Goal: Task Accomplishment & Management: Use online tool/utility

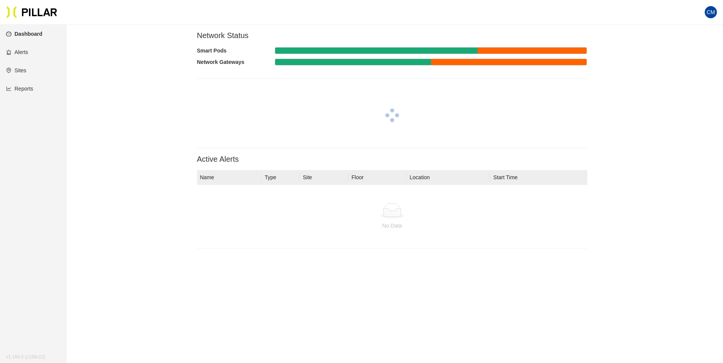
click at [33, 88] on link "Reports" at bounding box center [19, 89] width 27 height 6
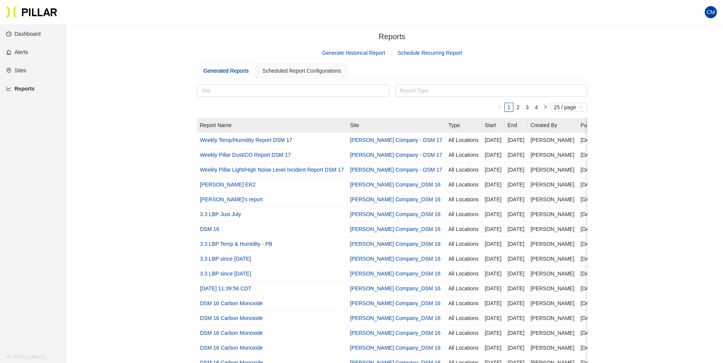
click at [364, 50] on link "Generate Historical Report" at bounding box center [353, 53] width 63 height 6
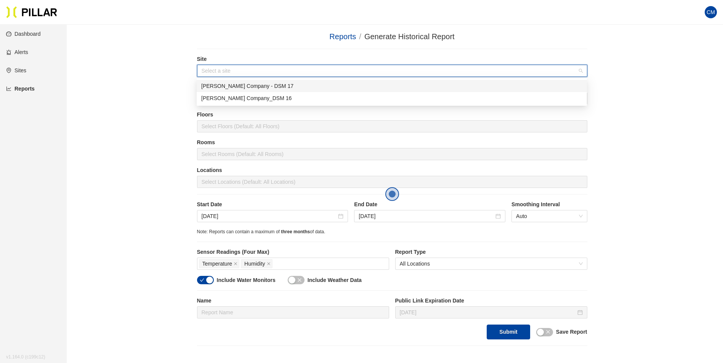
click at [245, 69] on input "search" at bounding box center [390, 70] width 376 height 11
click at [246, 94] on div "[PERSON_NAME] Company_DSM 16" at bounding box center [391, 98] width 381 height 8
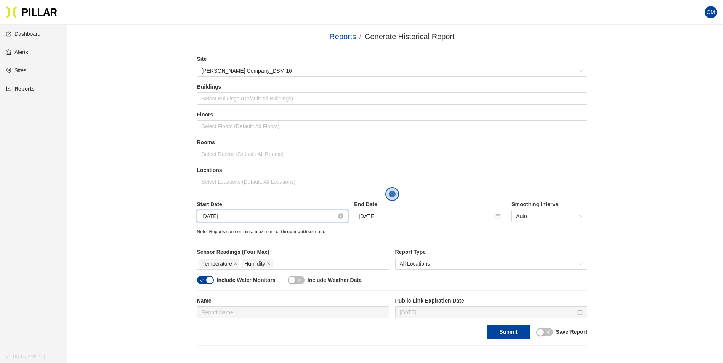
click at [244, 219] on input "[DATE]" at bounding box center [269, 216] width 135 height 8
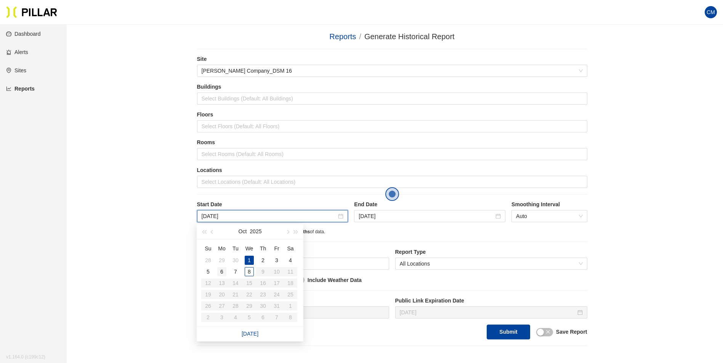
type input "[DATE]"
click at [221, 273] on div "6" at bounding box center [221, 271] width 9 height 9
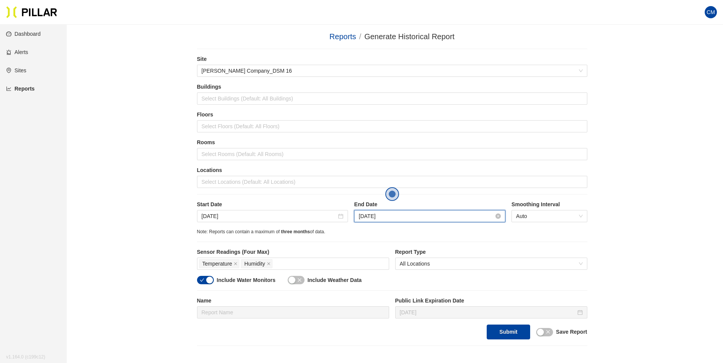
click at [408, 219] on input "[DATE]" at bounding box center [425, 216] width 135 height 8
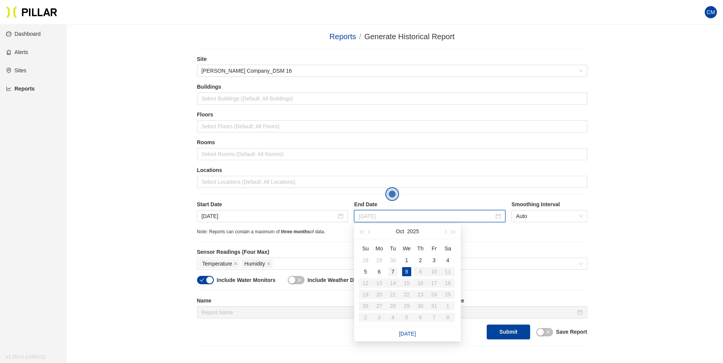
type input "[DATE]"
click at [389, 271] on div "7" at bounding box center [392, 271] width 9 height 9
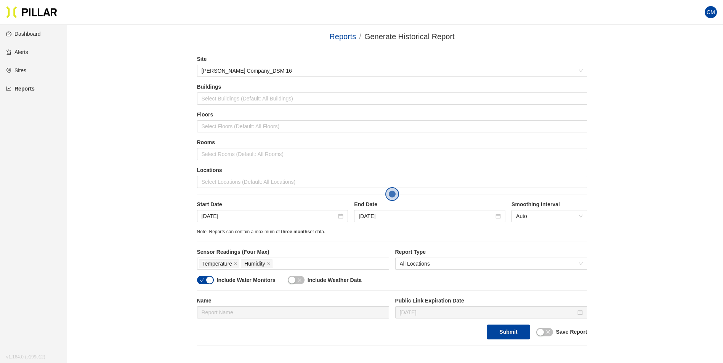
click at [234, 175] on div "Locations Select Locations (Default: All Locations)" at bounding box center [392, 177] width 390 height 22
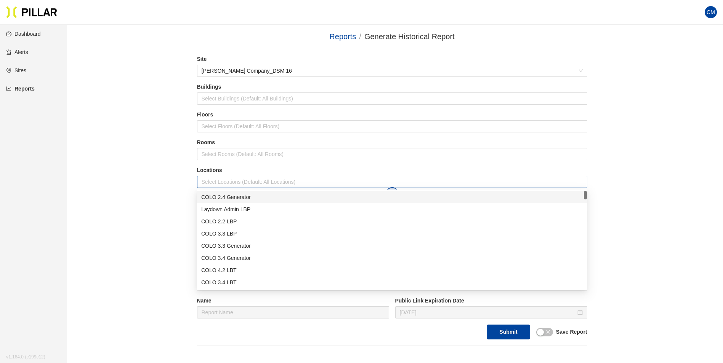
click at [235, 182] on div at bounding box center [392, 182] width 386 height 11
type input "r"
type input "er"
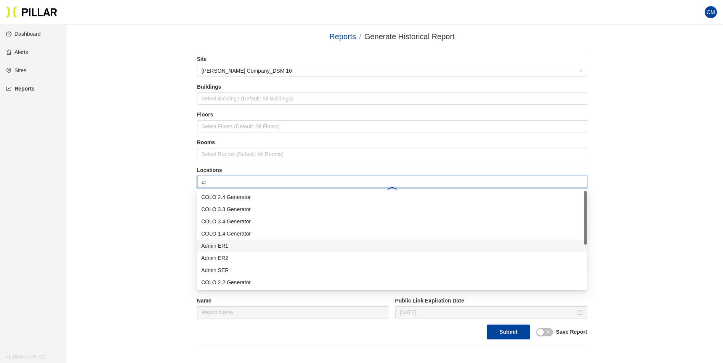
click at [227, 248] on div "Admin ER1" at bounding box center [391, 246] width 381 height 8
type input "er"
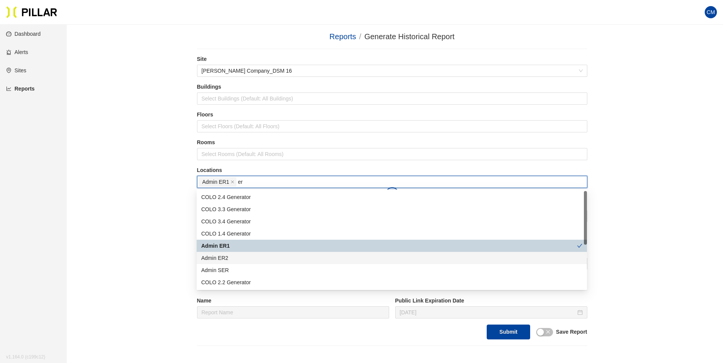
click at [229, 260] on div "Admin ER2" at bounding box center [391, 258] width 381 height 8
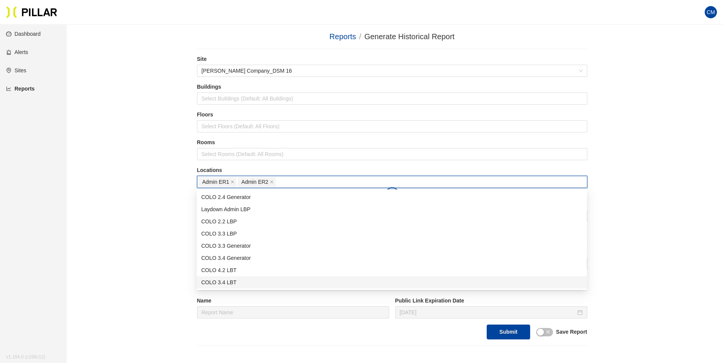
click at [618, 272] on div "Reports / Generate Historical Report / Site [PERSON_NAME] Company_DSM 16 Buildi…" at bounding box center [391, 188] width 613 height 315
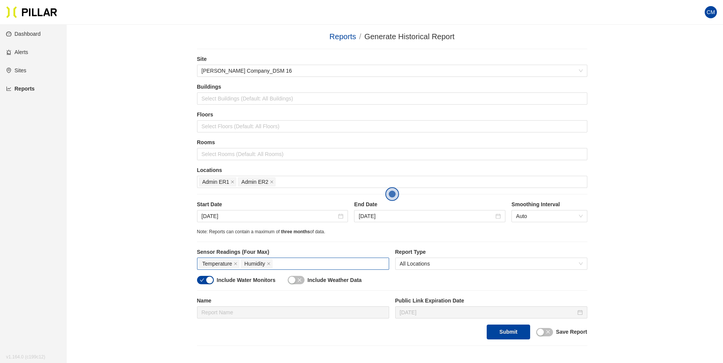
click at [316, 267] on div "Temperature Humidity" at bounding box center [293, 264] width 188 height 11
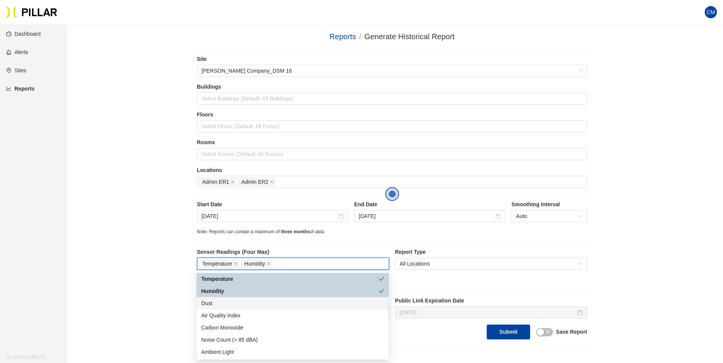
click at [246, 303] on div "Dust" at bounding box center [292, 303] width 183 height 8
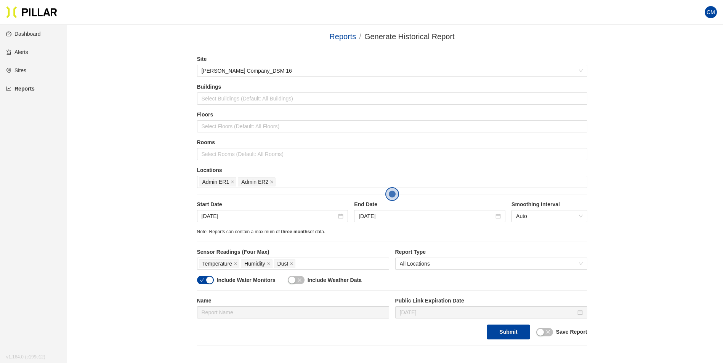
click at [622, 249] on div "Reports / Generate Historical Report / Site [PERSON_NAME] Company_DSM 16 Buildi…" at bounding box center [391, 188] width 613 height 315
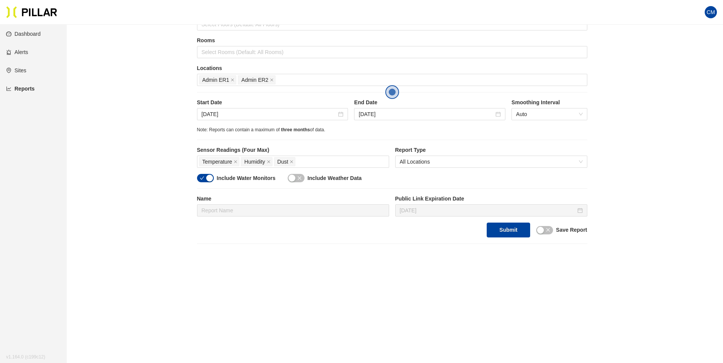
scroll to position [105, 0]
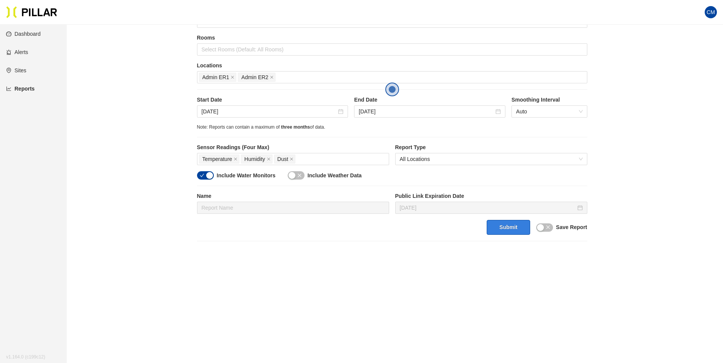
click at [493, 225] on button "Submit" at bounding box center [507, 227] width 43 height 15
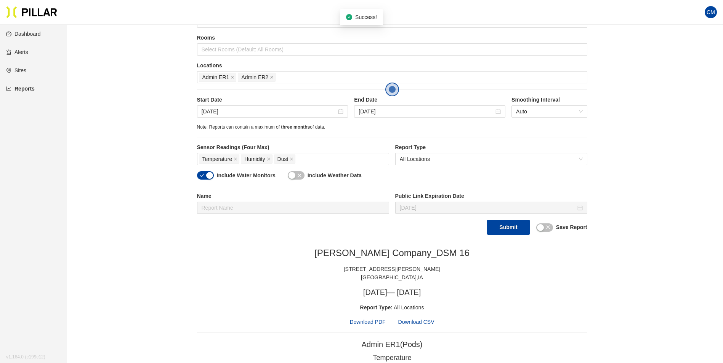
click at [374, 321] on span "Download PDF" at bounding box center [367, 322] width 36 height 8
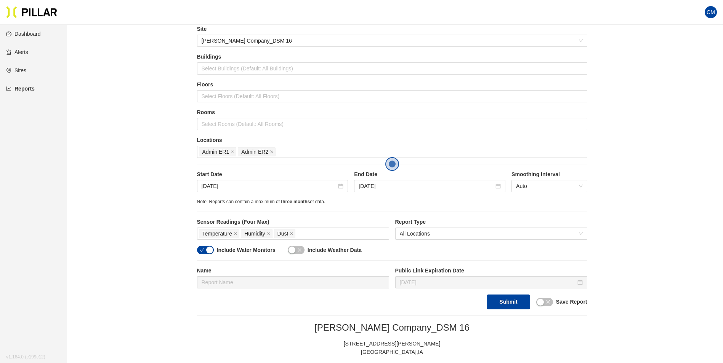
scroll to position [29, 0]
click at [232, 154] on icon "close" at bounding box center [232, 154] width 4 height 4
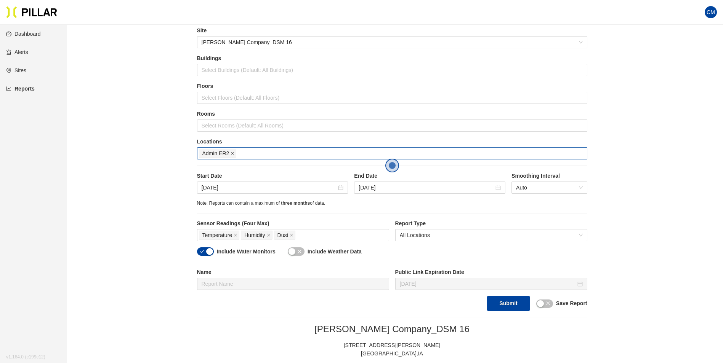
click at [232, 154] on icon "close" at bounding box center [232, 154] width 4 height 4
click at [232, 154] on div at bounding box center [392, 153] width 386 height 11
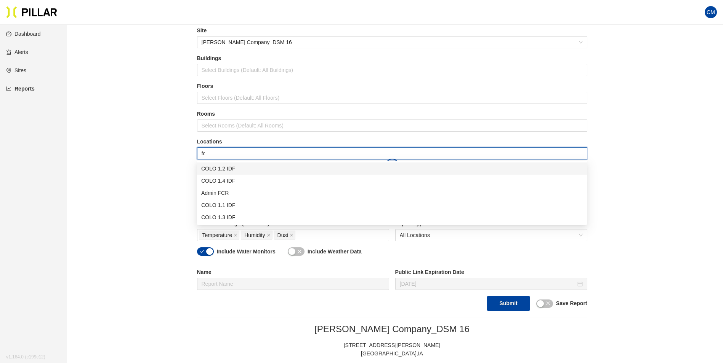
type input "fcr"
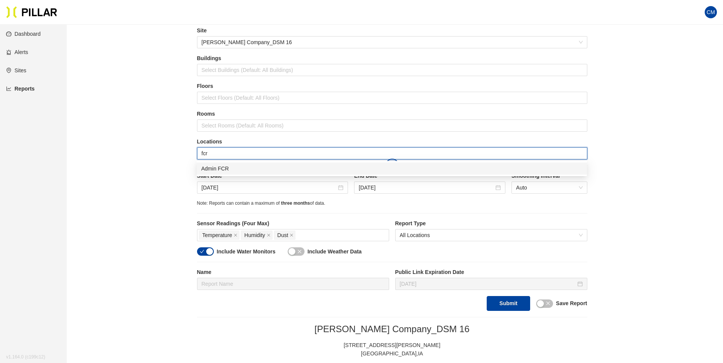
click at [232, 165] on div "Admin FCR" at bounding box center [391, 169] width 381 height 8
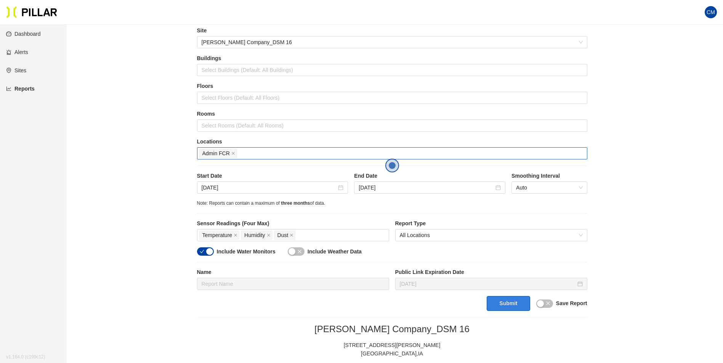
click at [520, 309] on button "Submit" at bounding box center [507, 303] width 43 height 15
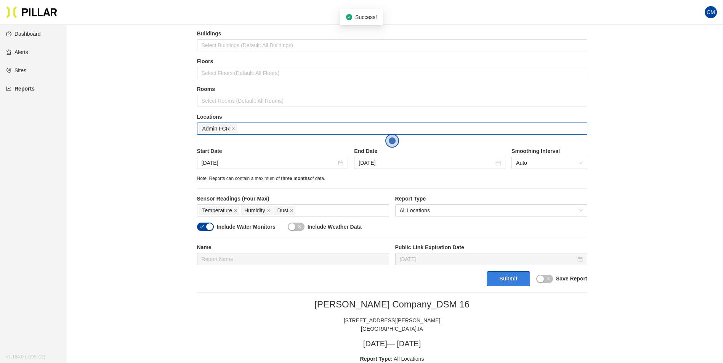
scroll to position [67, 0]
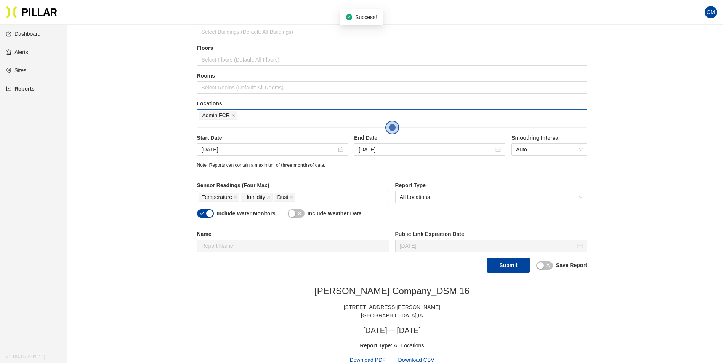
click at [379, 359] on span "Download PDF" at bounding box center [367, 360] width 36 height 8
click at [231, 114] on icon "close" at bounding box center [233, 116] width 4 height 4
click at [232, 115] on div at bounding box center [392, 115] width 386 height 11
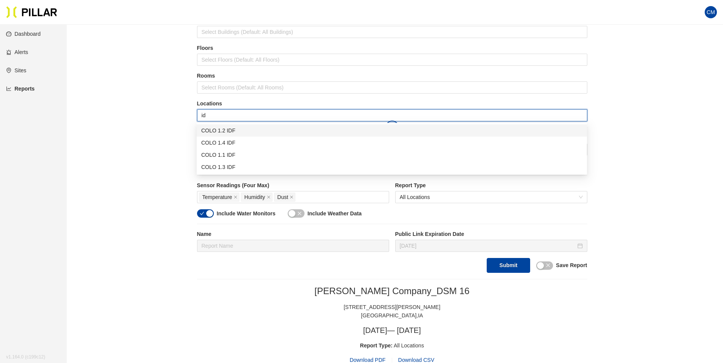
type input "idf"
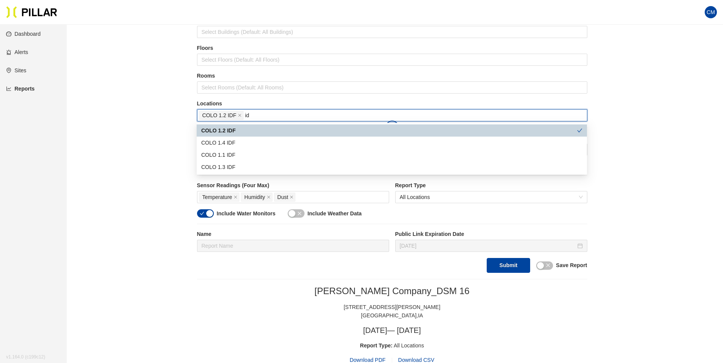
type input "idf"
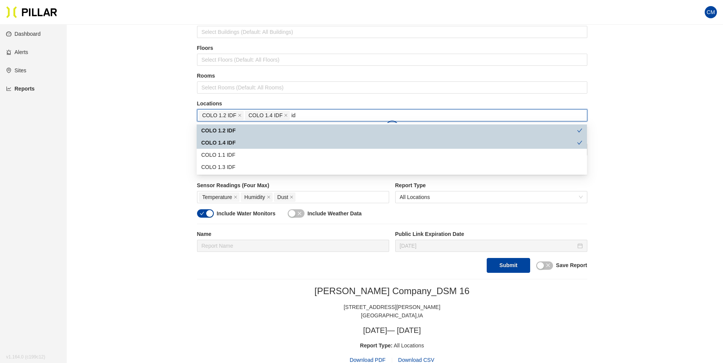
type input "idf"
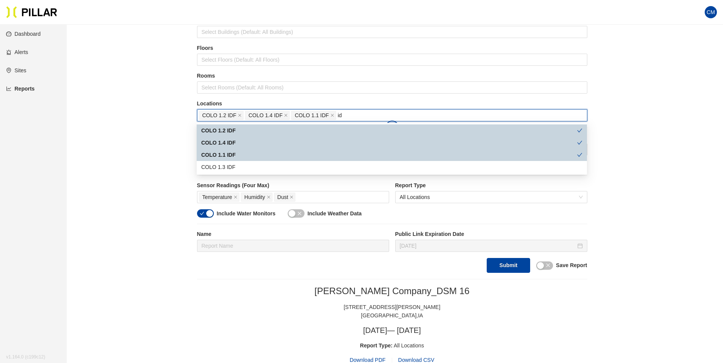
type input "idf"
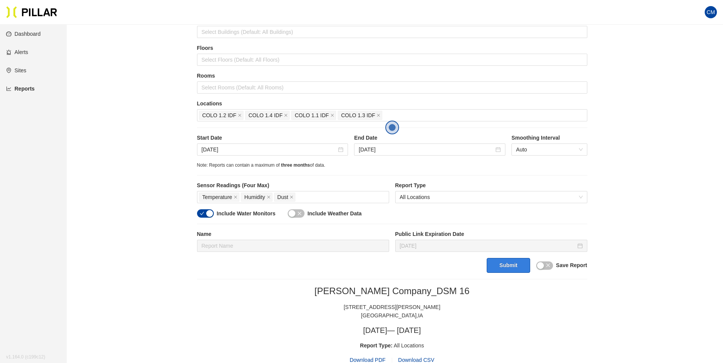
drag, startPoint x: 491, startPoint y: 273, endPoint x: 493, endPoint y: 269, distance: 3.9
click at [493, 269] on button "Submit" at bounding box center [507, 265] width 43 height 15
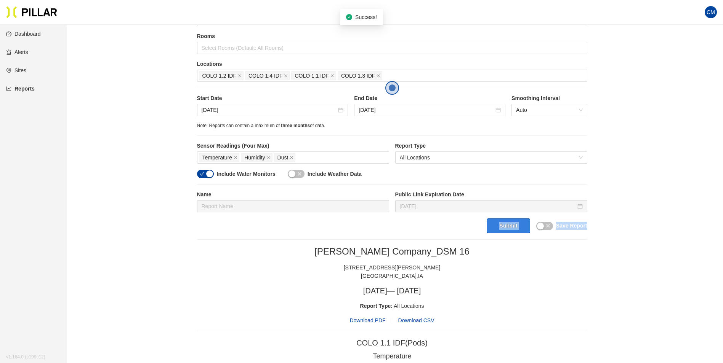
scroll to position [143, 0]
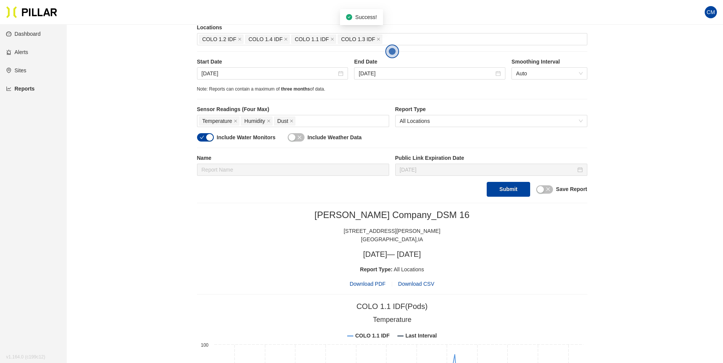
click at [376, 286] on span "Download PDF" at bounding box center [367, 284] width 36 height 8
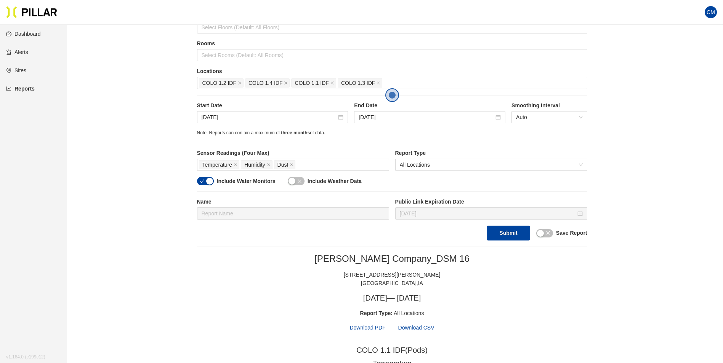
scroll to position [29, 0]
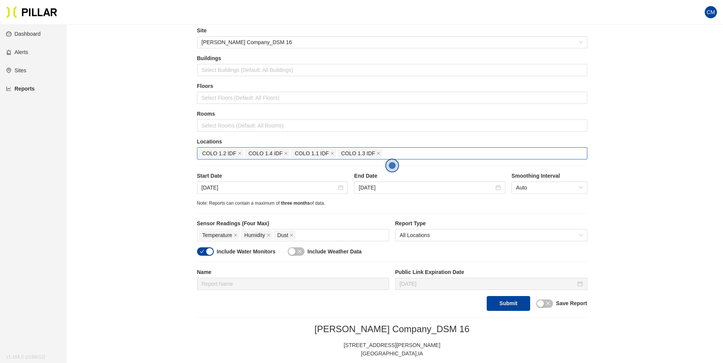
click at [237, 154] on span "COLO 1.2 IDF" at bounding box center [221, 153] width 45 height 9
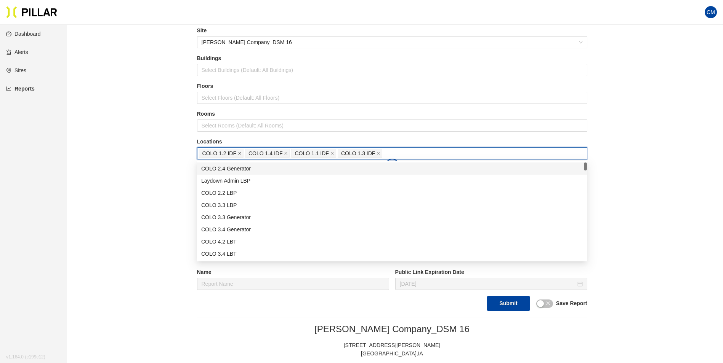
click at [239, 154] on icon "close" at bounding box center [240, 154] width 4 height 4
click at [284, 154] on icon "close" at bounding box center [286, 154] width 4 height 4
click at [239, 154] on div at bounding box center [392, 153] width 386 height 11
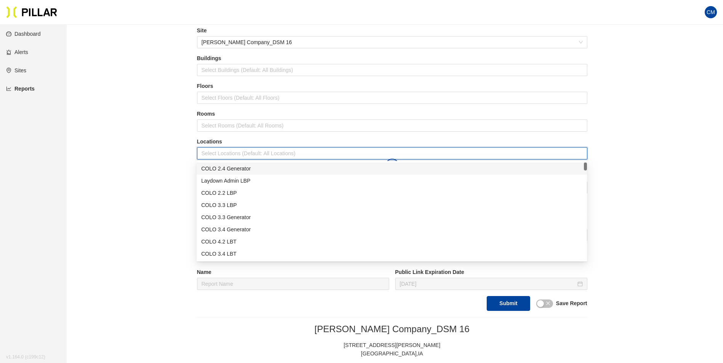
click at [239, 154] on div at bounding box center [392, 153] width 386 height 11
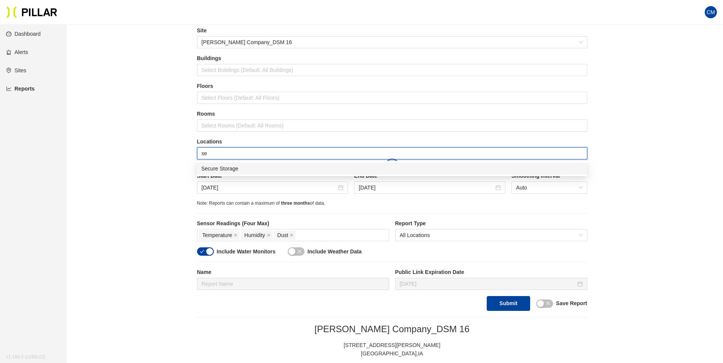
type input "sec"
click at [239, 164] on div "Secure Storage" at bounding box center [392, 169] width 390 height 12
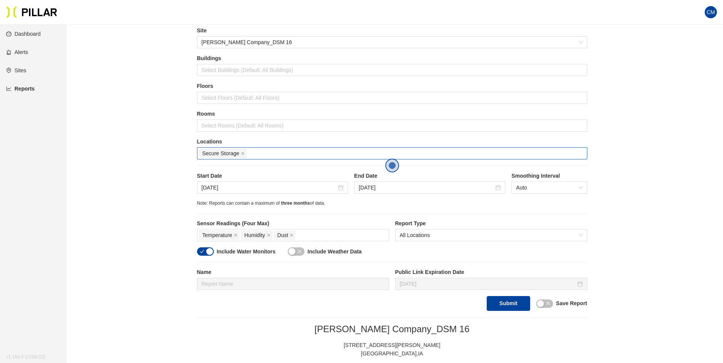
click at [508, 309] on button "Submit" at bounding box center [507, 303] width 43 height 15
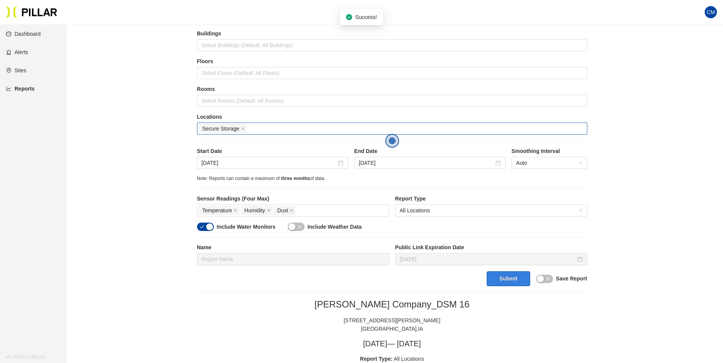
scroll to position [67, 0]
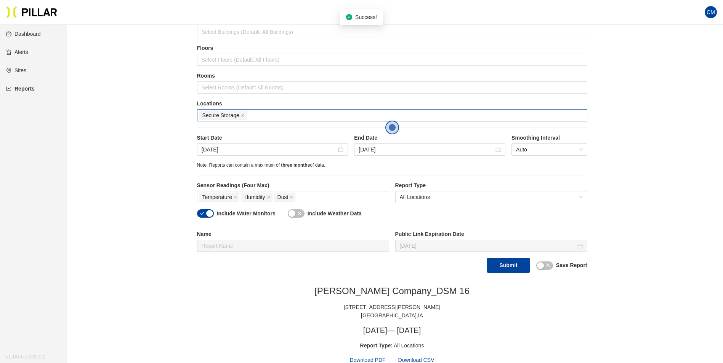
click at [372, 357] on span "Download PDF" at bounding box center [367, 360] width 36 height 8
click at [241, 114] on icon "close" at bounding box center [243, 116] width 4 height 4
click at [241, 114] on div at bounding box center [392, 115] width 386 height 11
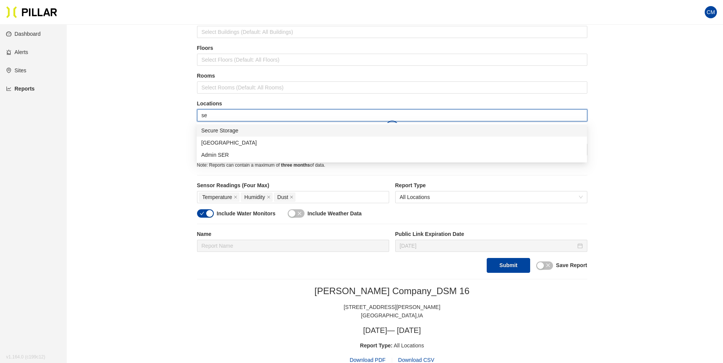
type input "ser"
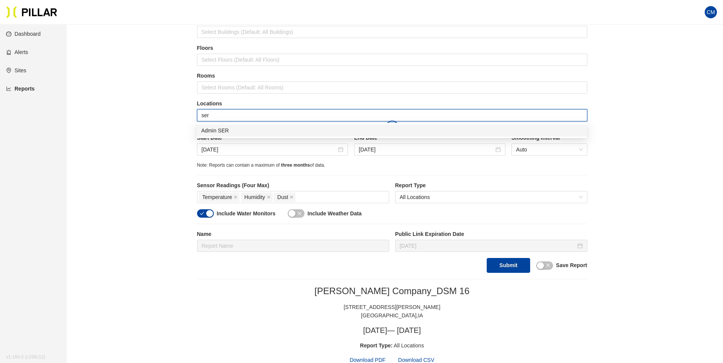
click at [242, 129] on div "Admin SER" at bounding box center [391, 130] width 381 height 8
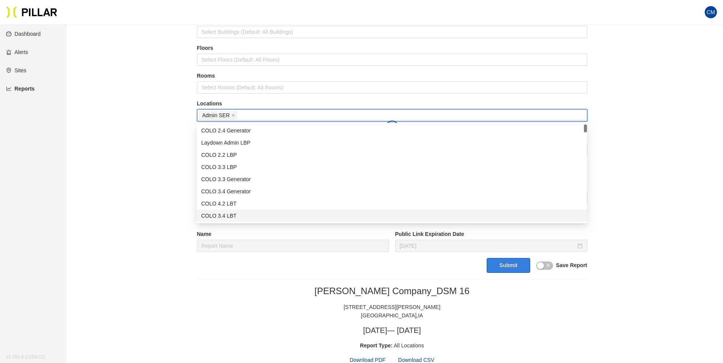
click at [512, 269] on button "Submit" at bounding box center [507, 265] width 43 height 15
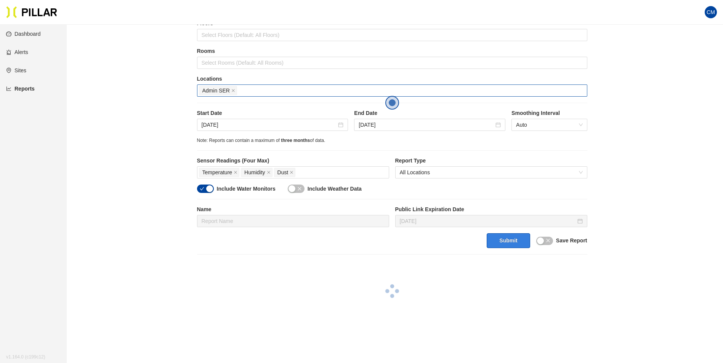
scroll to position [105, 0]
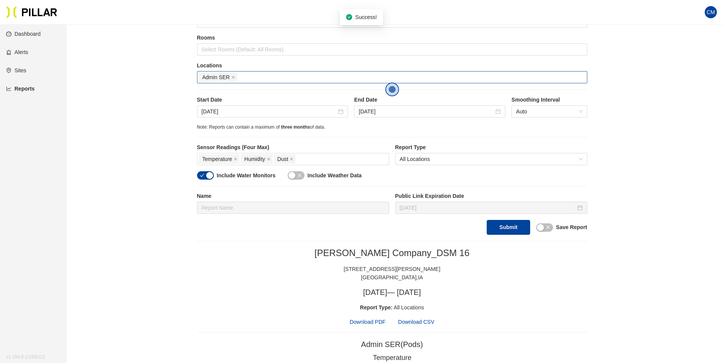
click at [376, 322] on span "Download PDF" at bounding box center [367, 322] width 36 height 8
